Goal: Ask a question

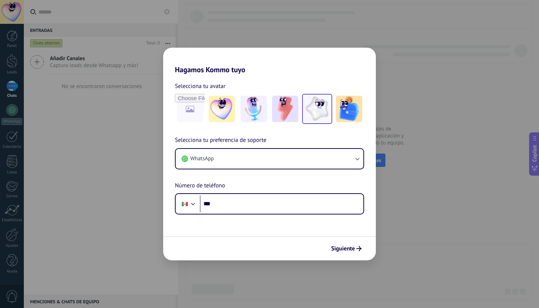
click at [302, 105] on div at bounding box center [317, 109] width 30 height 30
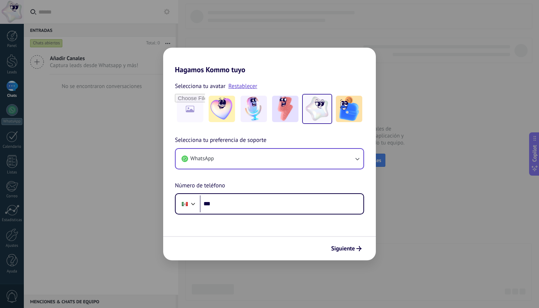
click at [311, 161] on button "WhatsApp" at bounding box center [270, 159] width 188 height 20
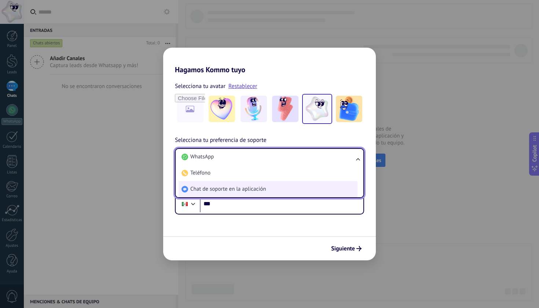
click at [271, 188] on li "Chat de soporte en la aplicación" at bounding box center [268, 189] width 179 height 16
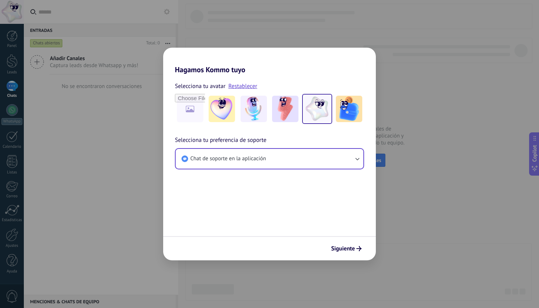
click at [357, 251] on icon "submit" at bounding box center [358, 248] width 5 height 5
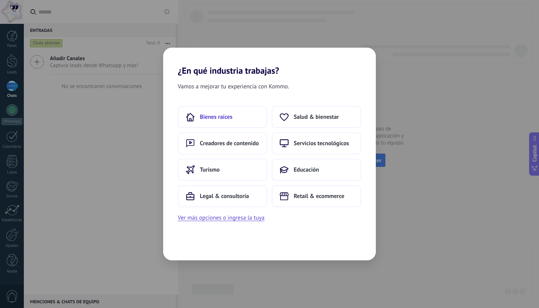
click at [244, 118] on button "Bienes raíces" at bounding box center [222, 117] width 89 height 22
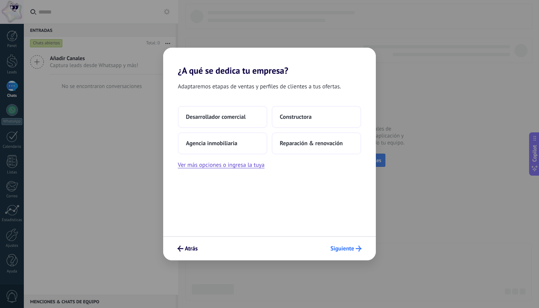
click at [352, 251] on span "Siguiente" at bounding box center [342, 248] width 24 height 5
click at [351, 244] on button "Siguiente" at bounding box center [346, 248] width 38 height 12
click at [296, 116] on span "Constructora" at bounding box center [296, 116] width 32 height 7
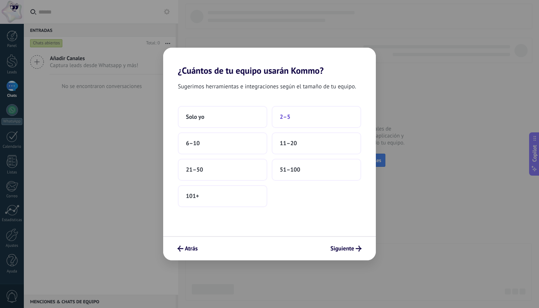
click at [297, 126] on button "2–5" at bounding box center [316, 117] width 89 height 22
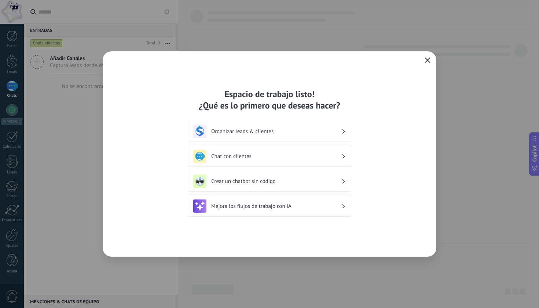
click at [424, 62] on button "button" at bounding box center [428, 60] width 10 height 10
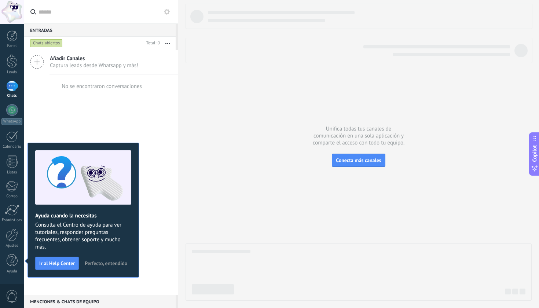
click at [185, 87] on div "Unifica todas tus canales de comunicación en una sola aplicación y comparte el …" at bounding box center [358, 154] width 361 height 308
